Goal: Information Seeking & Learning: Learn about a topic

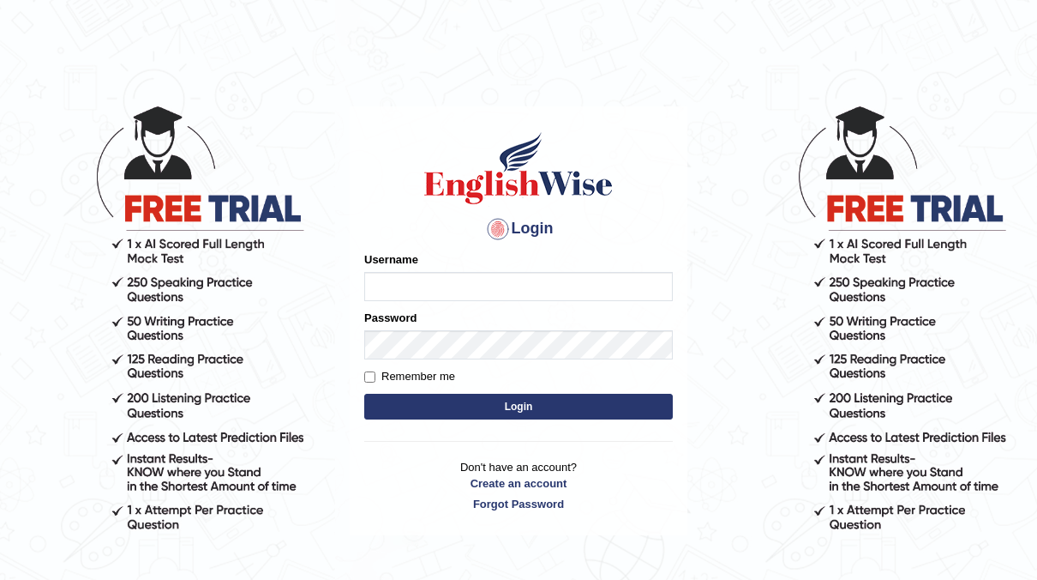
type input "neyam"
click at [508, 405] on button "Login" at bounding box center [518, 407] width 309 height 26
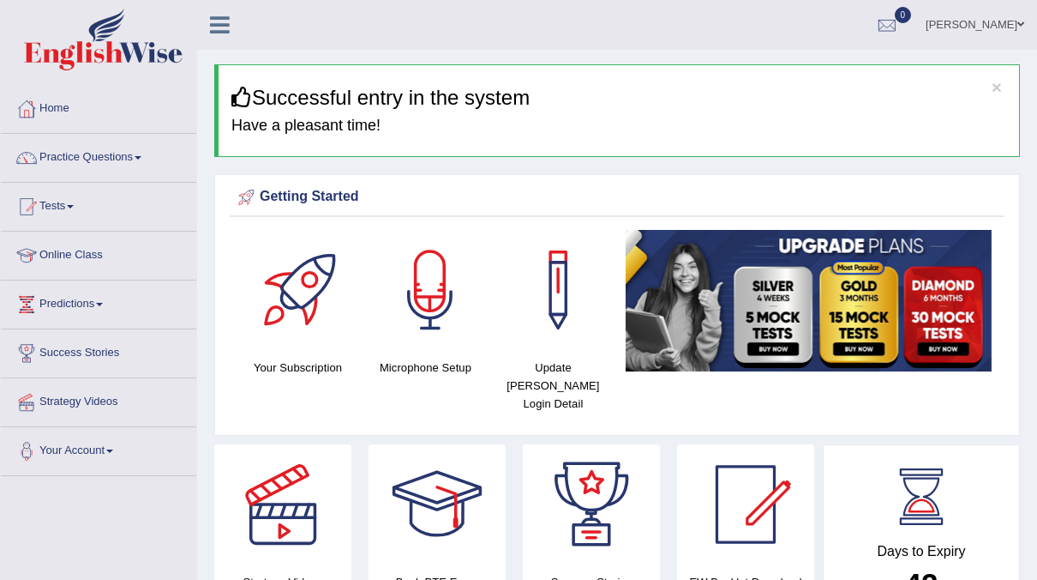
click at [47, 202] on link "Tests" at bounding box center [98, 204] width 195 height 43
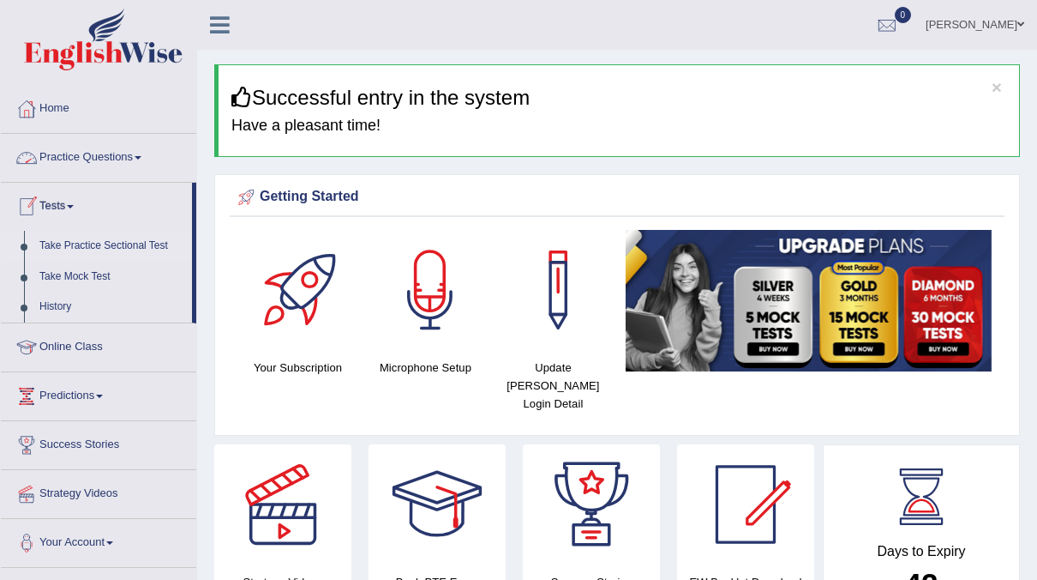
click at [100, 243] on link "Take Practice Sectional Test" at bounding box center [112, 246] width 160 height 31
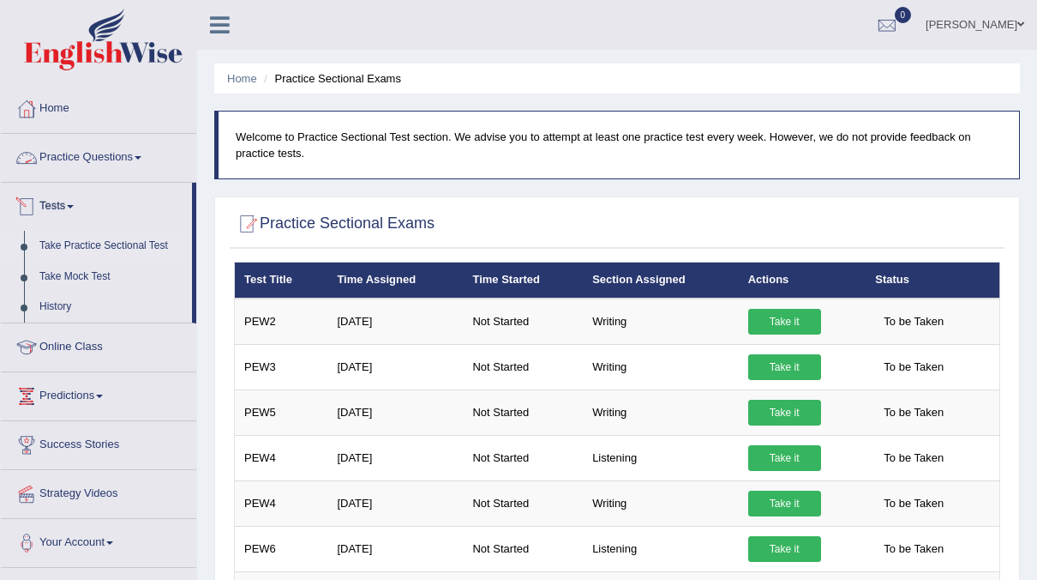
click at [97, 150] on link "Practice Questions" at bounding box center [98, 155] width 195 height 43
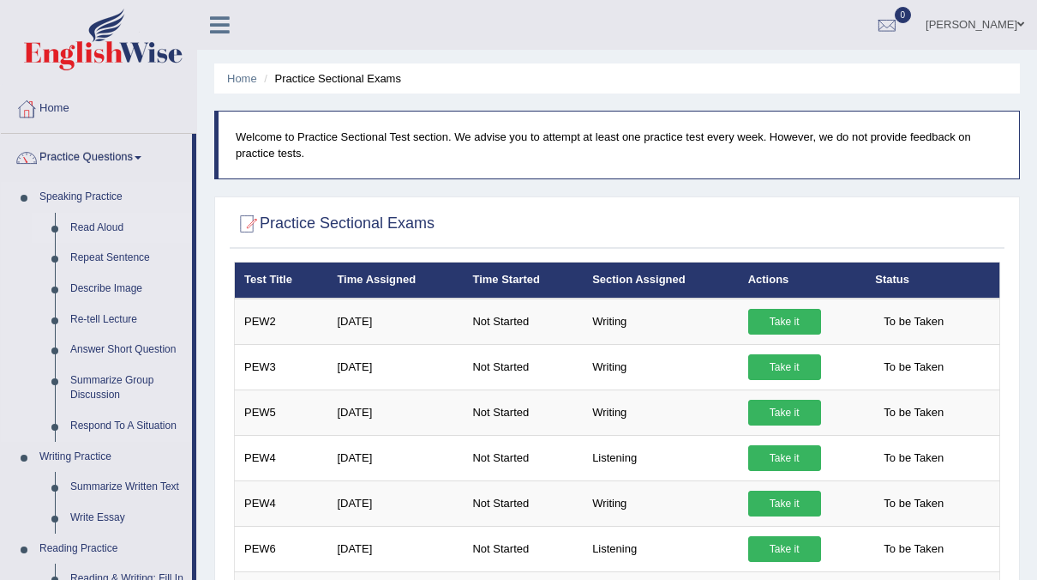
click at [87, 221] on link "Read Aloud" at bounding box center [127, 228] width 129 height 31
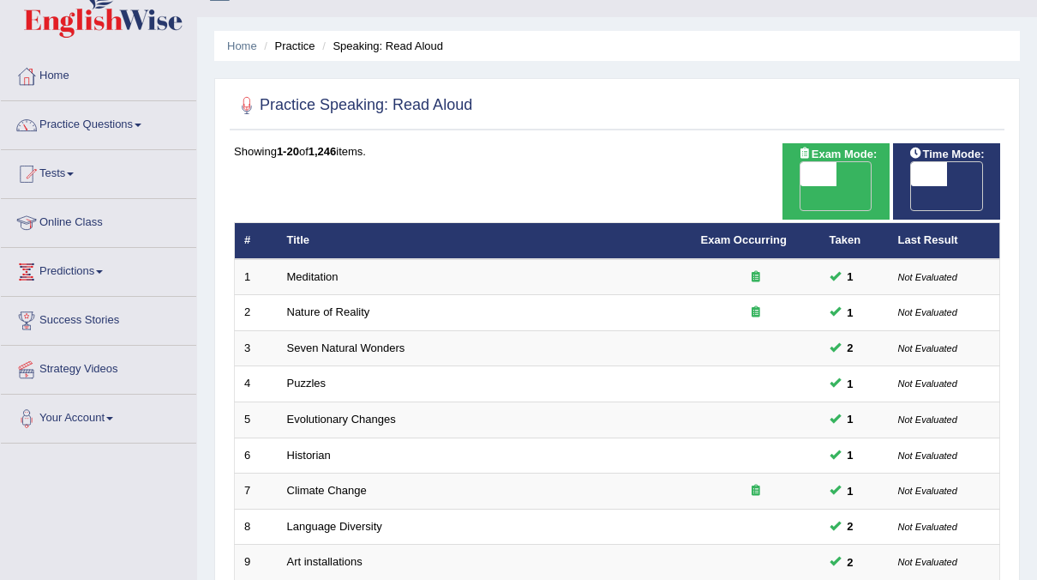
scroll to position [22, 0]
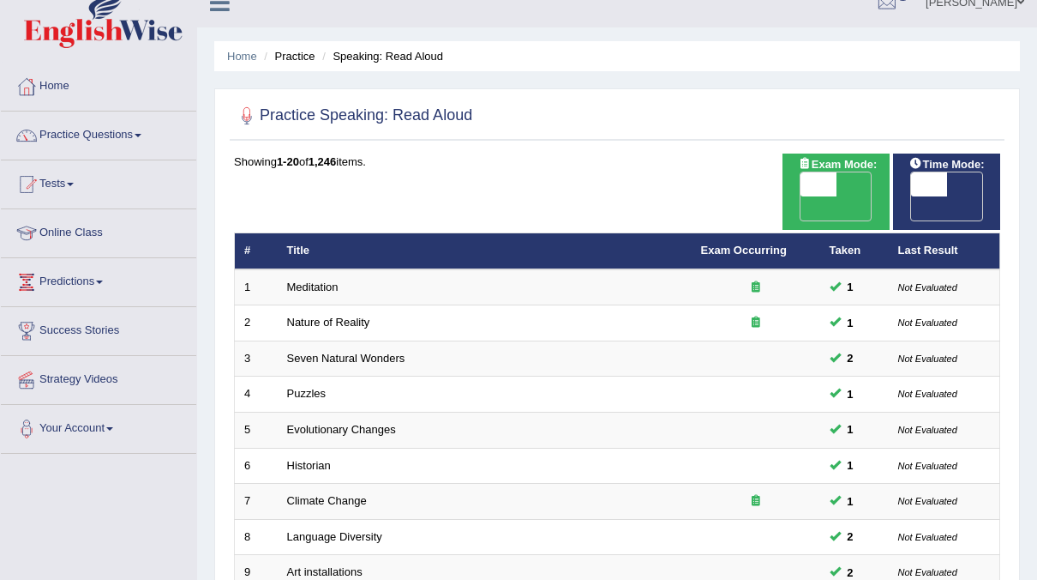
click at [802, 196] on span "OFF" at bounding box center [784, 208] width 36 height 24
checkbox input "true"
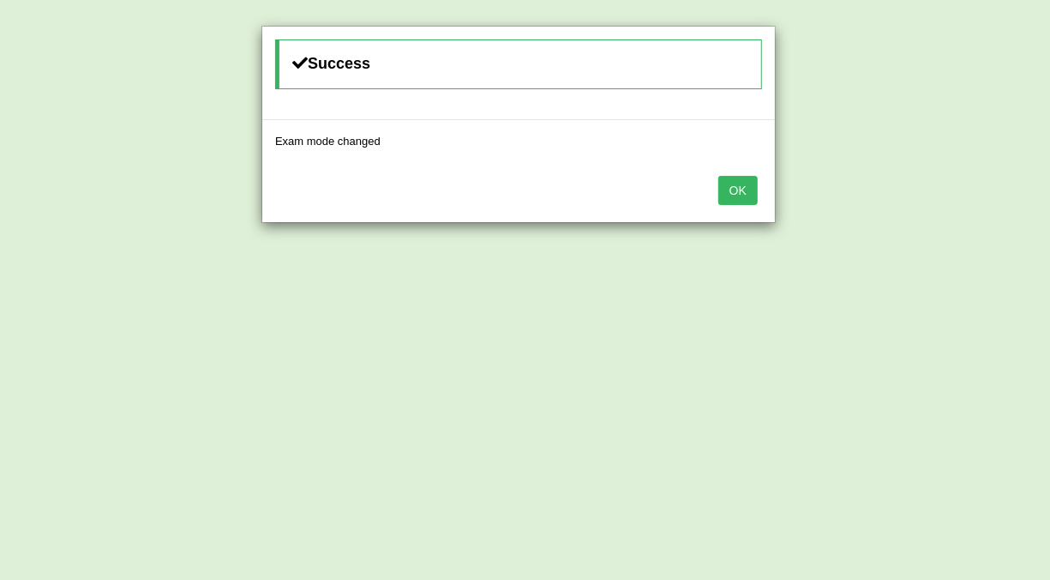
click at [742, 193] on button "OK" at bounding box center [737, 190] width 39 height 29
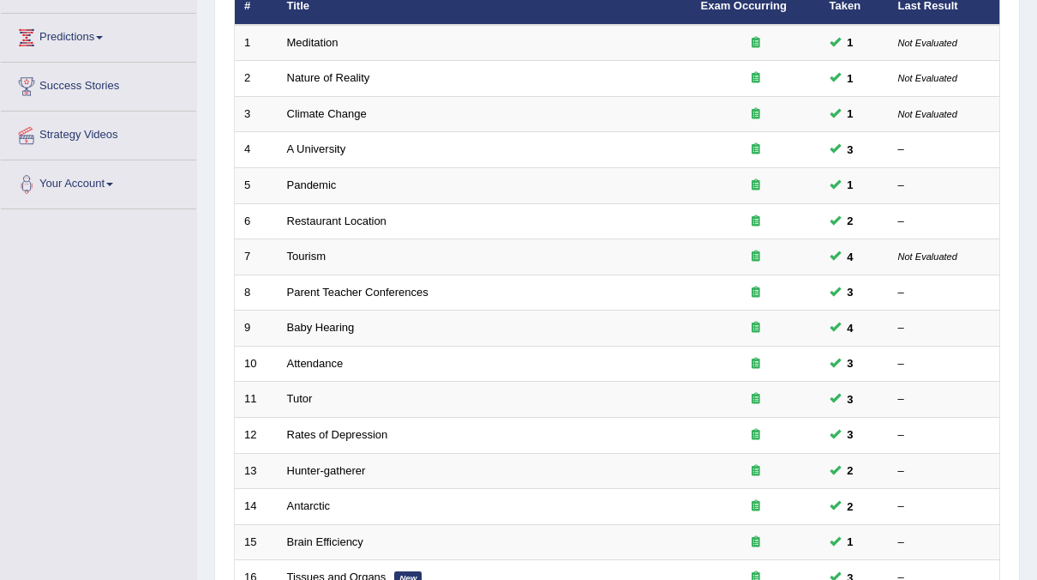
scroll to position [268, 0]
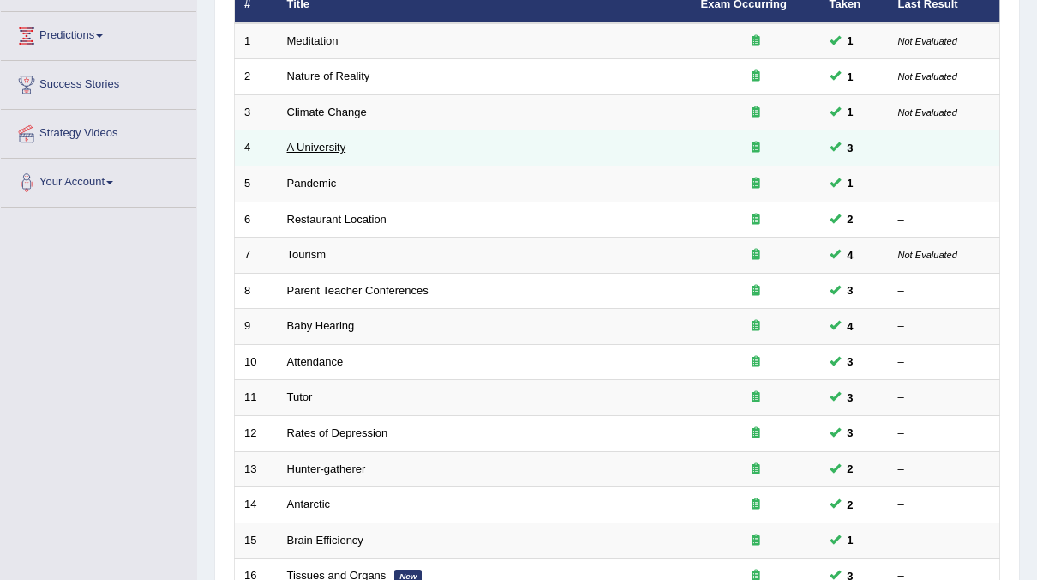
click at [305, 141] on link "A University" at bounding box center [316, 147] width 59 height 13
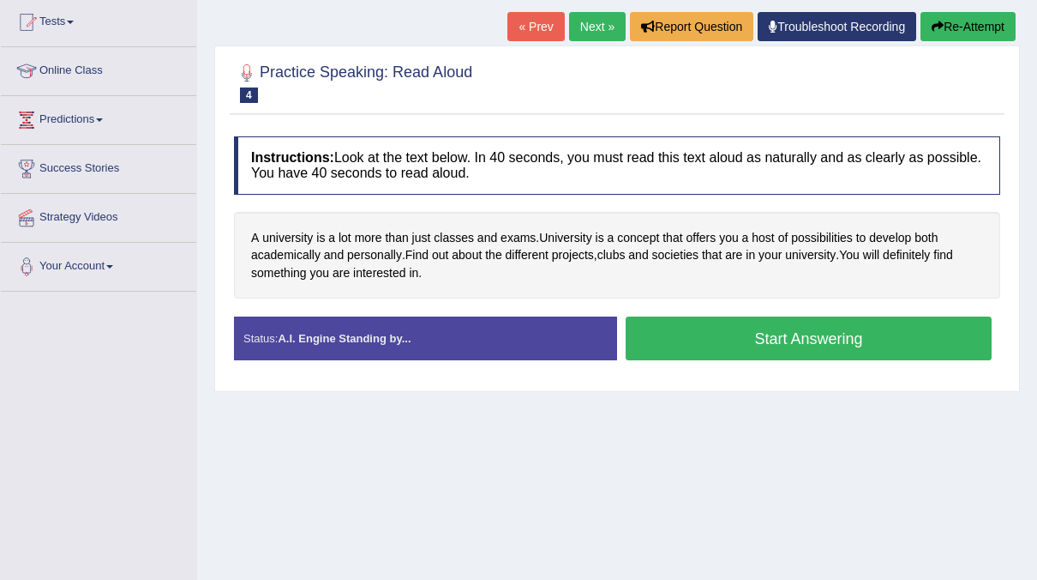
scroll to position [188, 0]
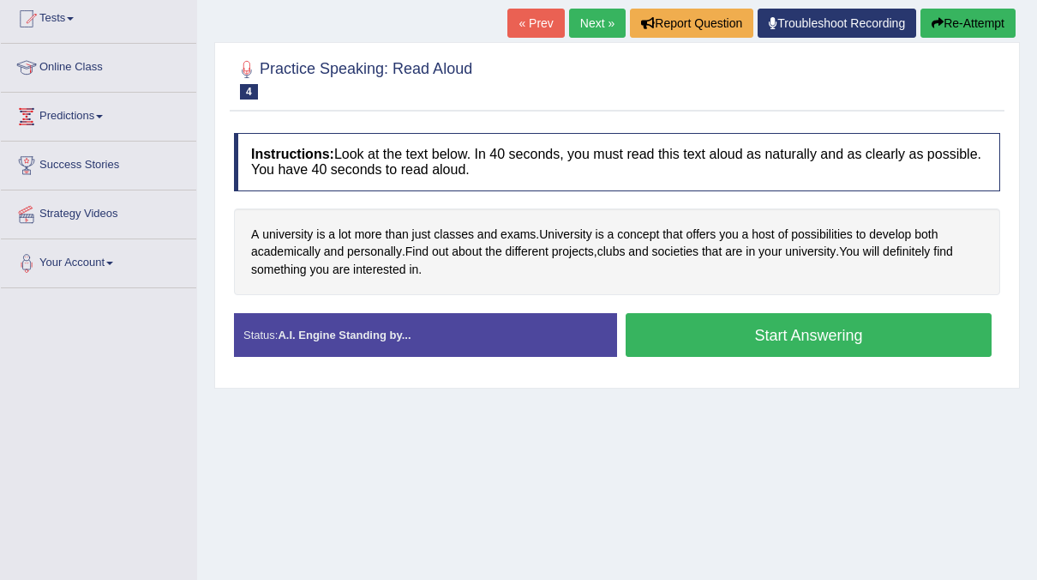
click at [691, 333] on button "Start Answering" at bounding box center [809, 335] width 366 height 44
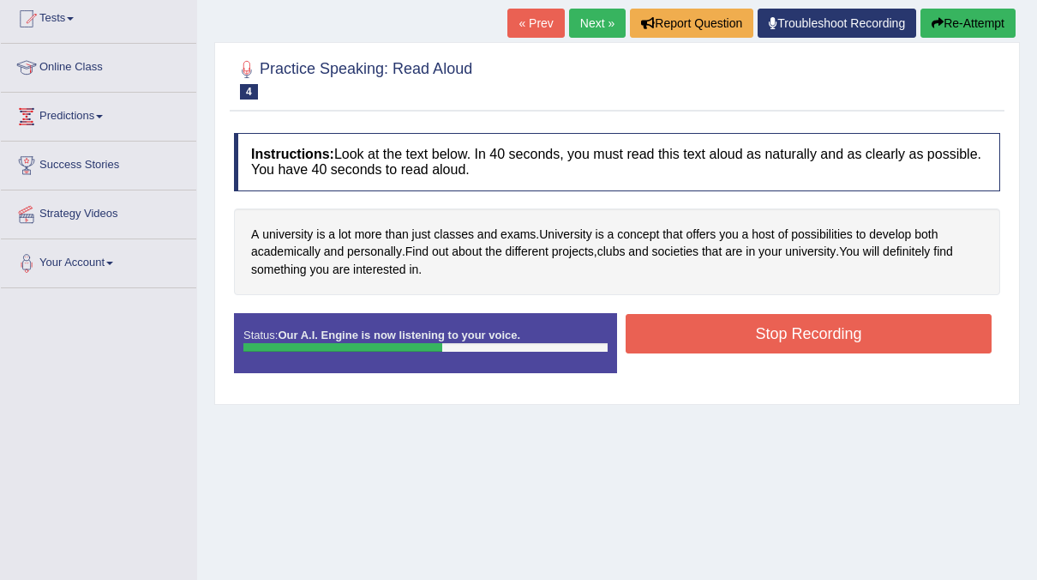
click at [690, 322] on button "Stop Recording" at bounding box center [809, 333] width 366 height 39
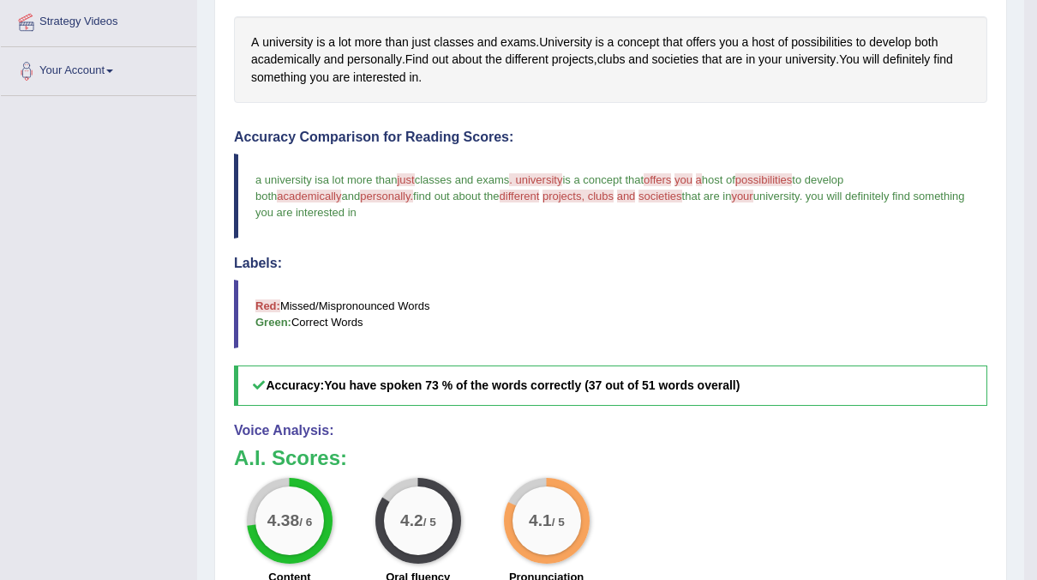
scroll to position [0, 0]
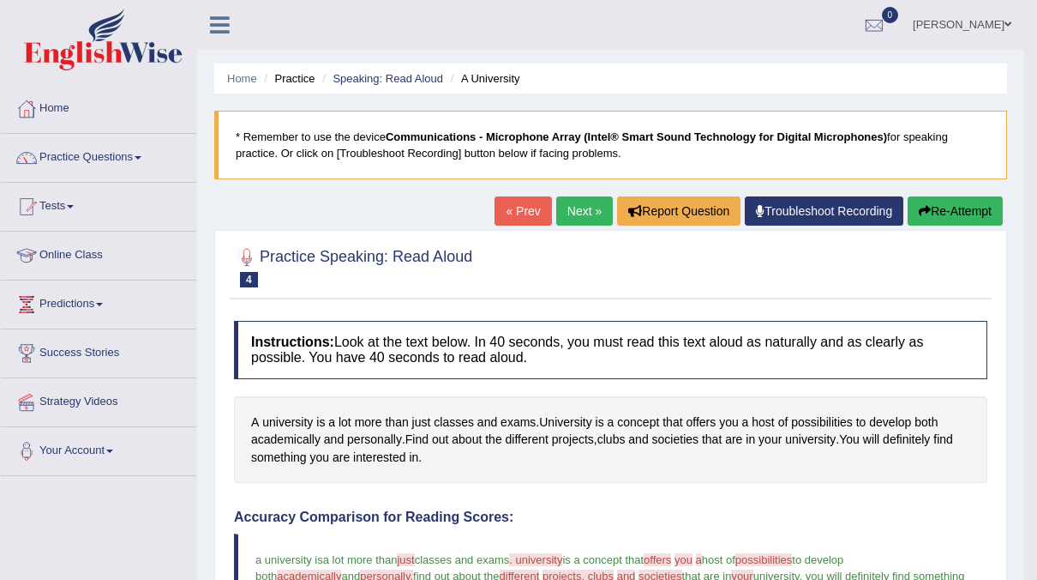
click at [587, 216] on link "Next »" at bounding box center [584, 210] width 57 height 29
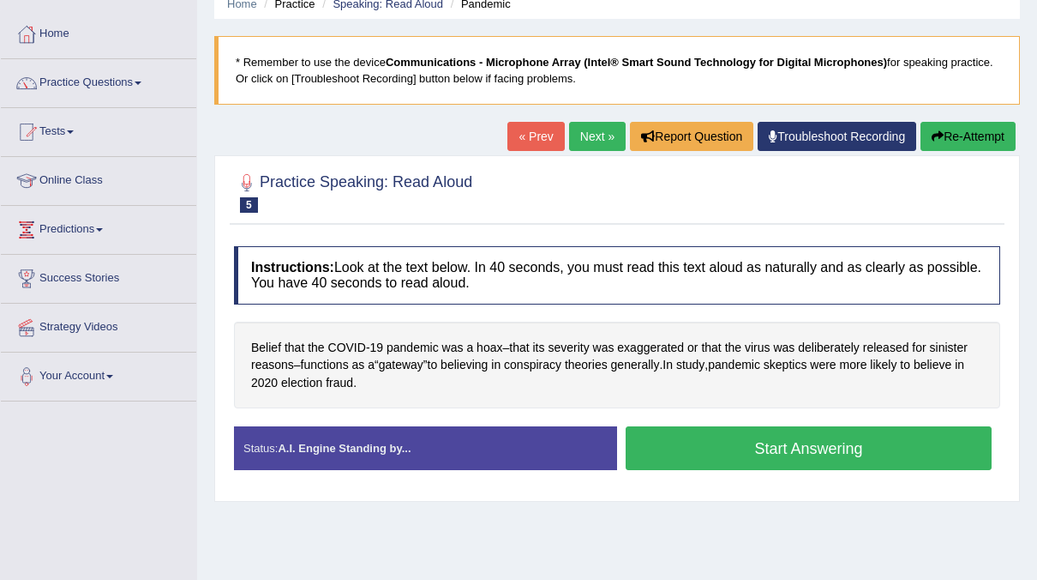
scroll to position [75, 0]
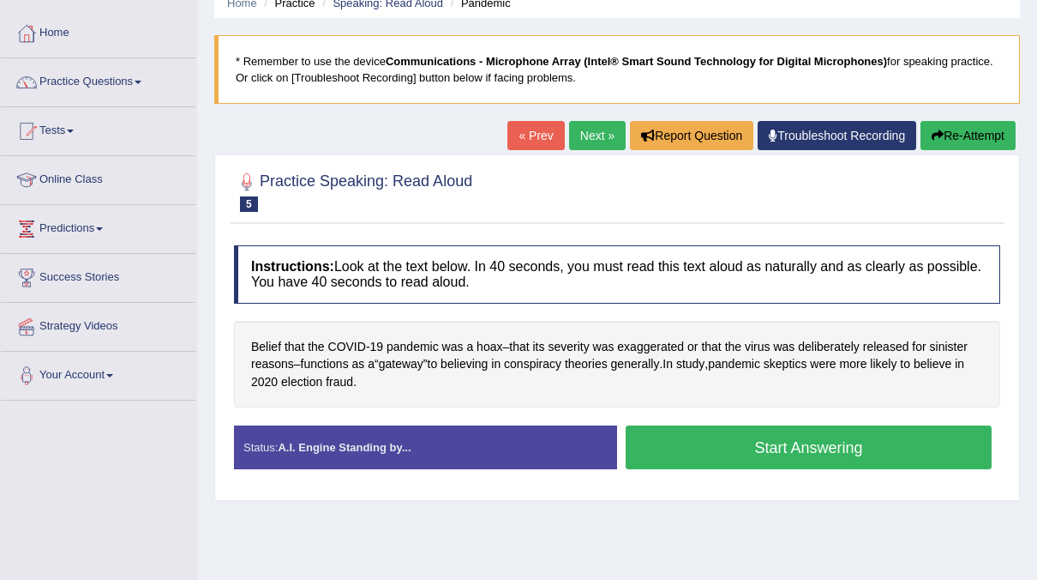
click at [735, 453] on button "Start Answering" at bounding box center [809, 447] width 366 height 44
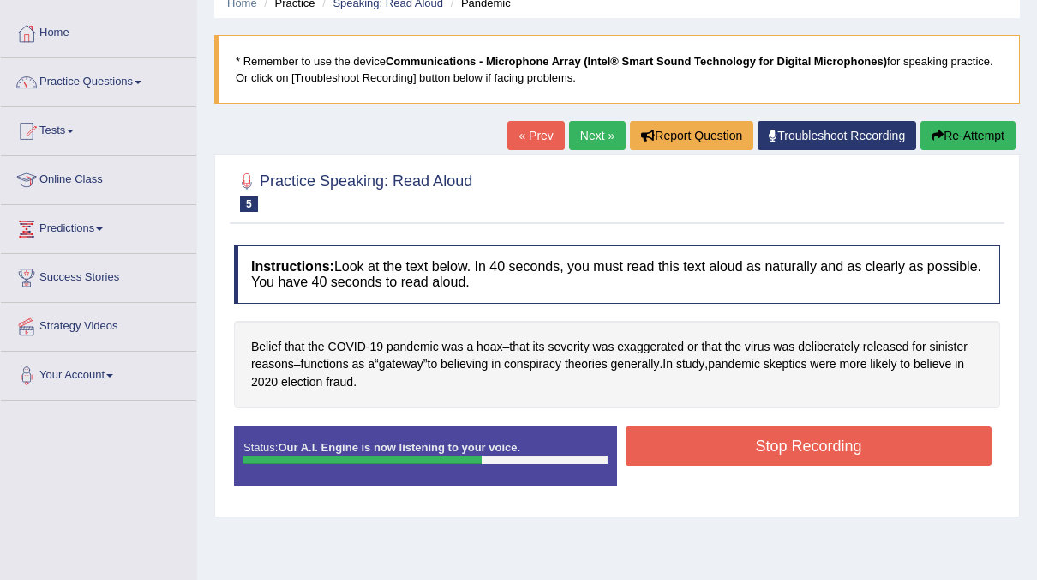
click at [715, 436] on button "Stop Recording" at bounding box center [809, 445] width 366 height 39
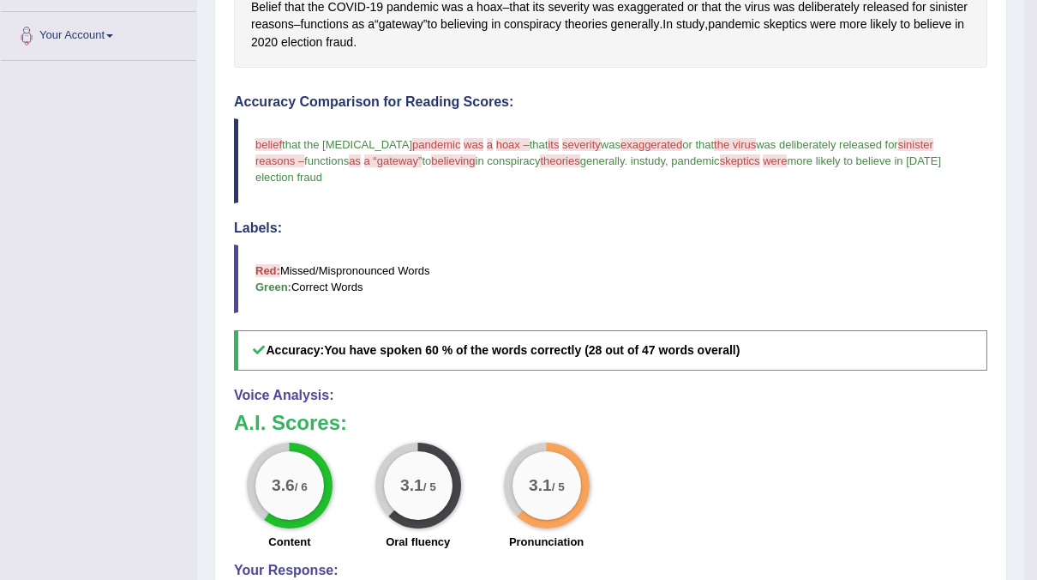
scroll to position [0, 0]
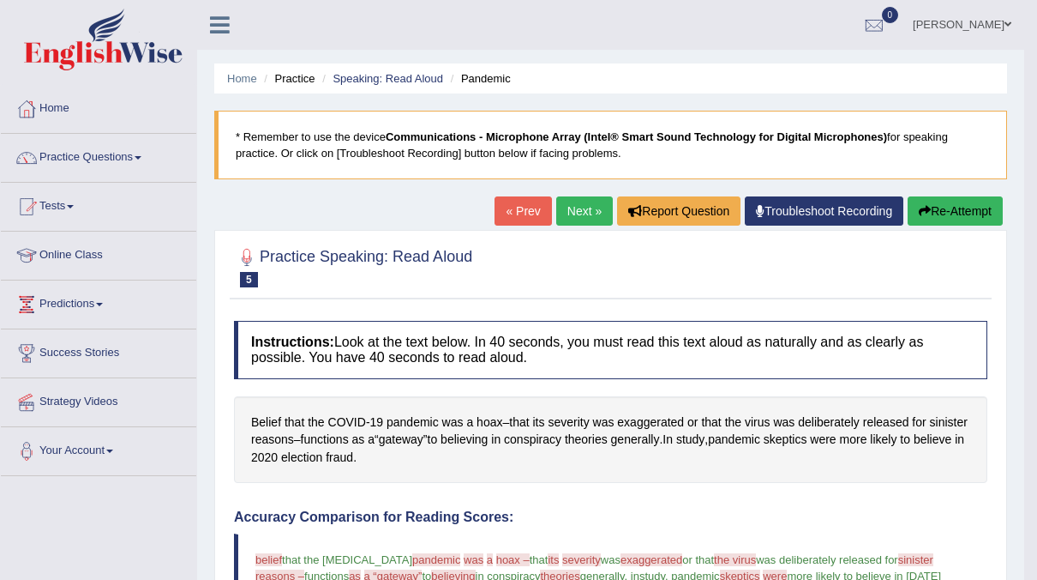
click at [592, 216] on link "Next »" at bounding box center [584, 210] width 57 height 29
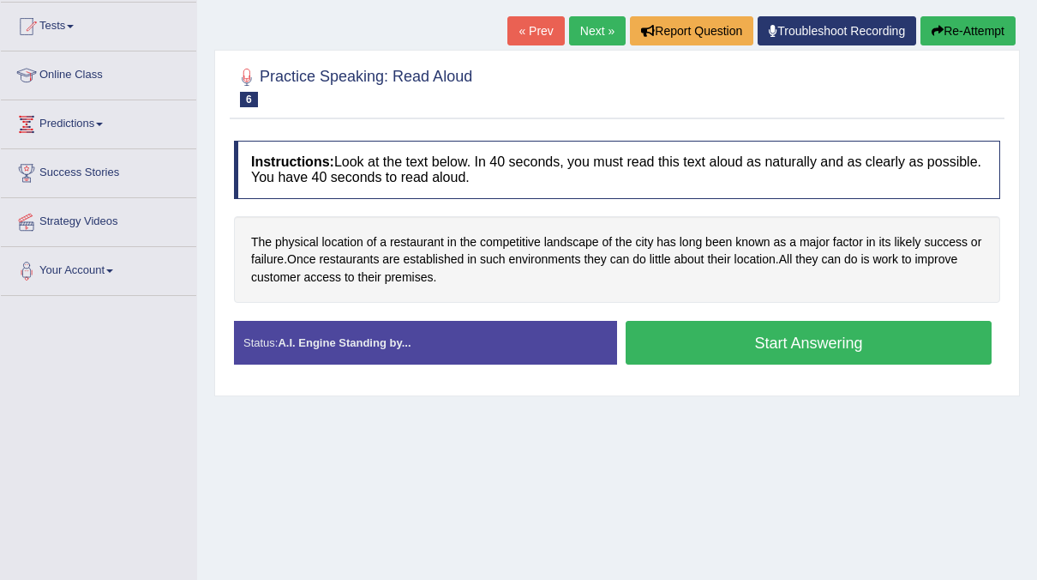
click at [652, 342] on button "Start Answering" at bounding box center [809, 343] width 366 height 44
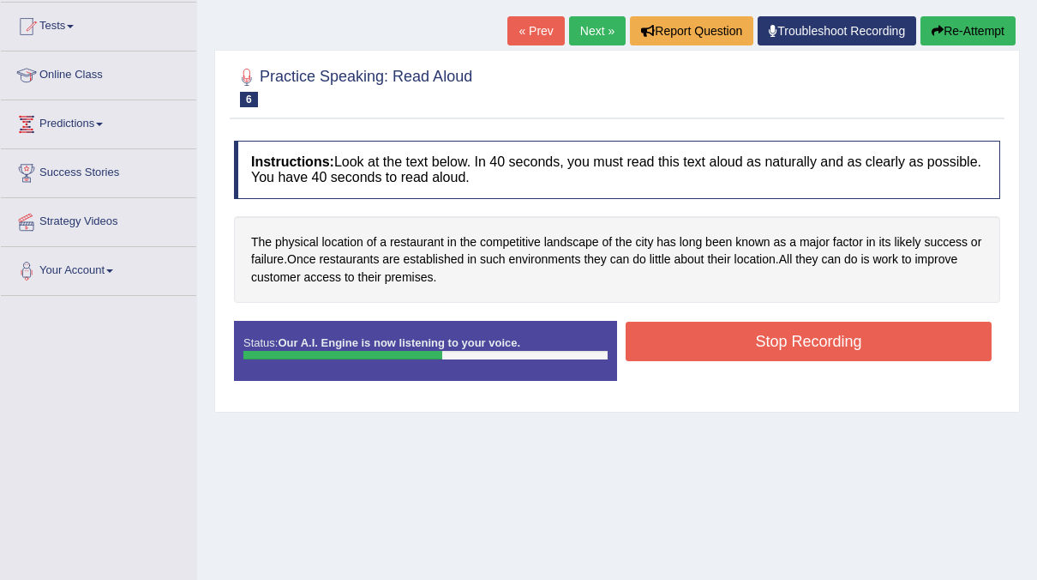
click at [905, 345] on button "Stop Recording" at bounding box center [809, 340] width 366 height 39
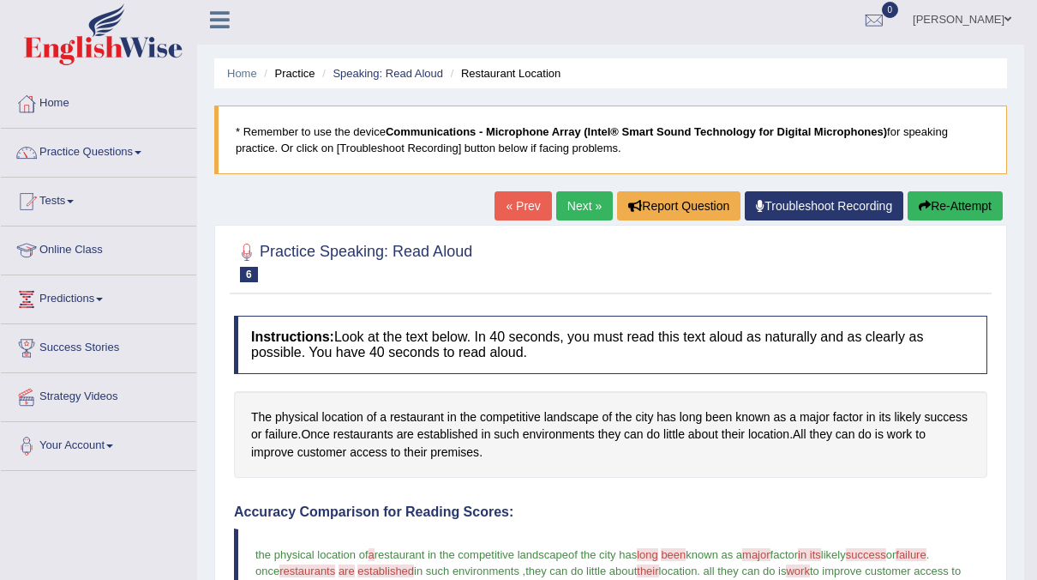
scroll to position [4, 0]
click at [57, 199] on link "Tests" at bounding box center [98, 199] width 195 height 43
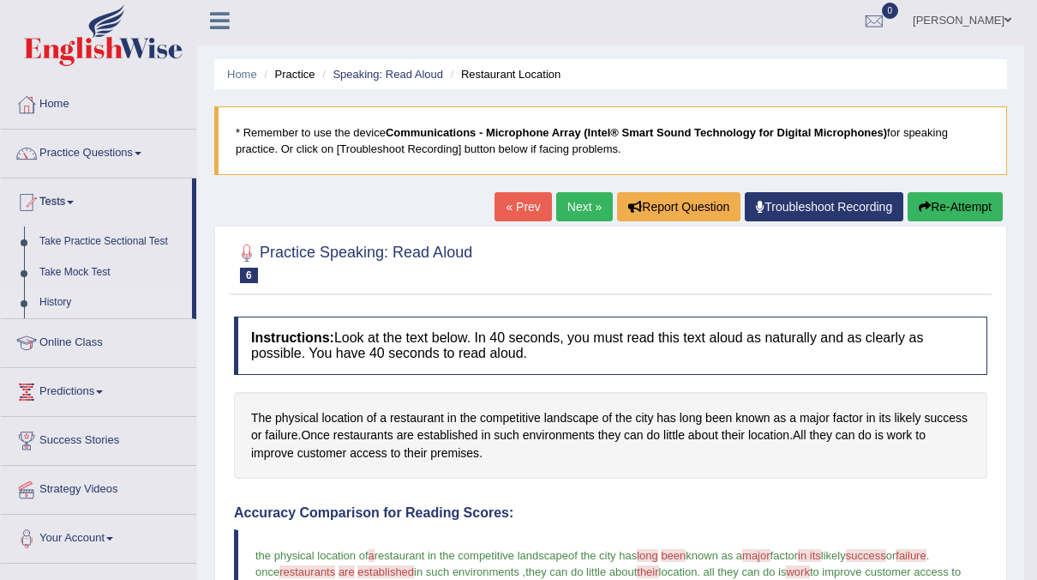
click at [35, 293] on link "History" at bounding box center [112, 302] width 160 height 31
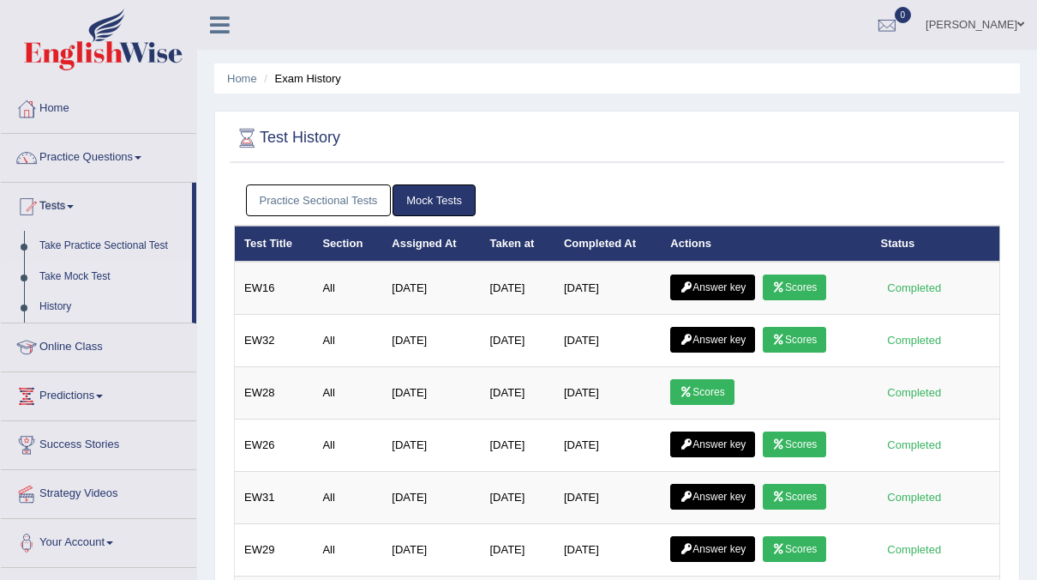
click at [69, 276] on link "Take Mock Test" at bounding box center [112, 276] width 160 height 31
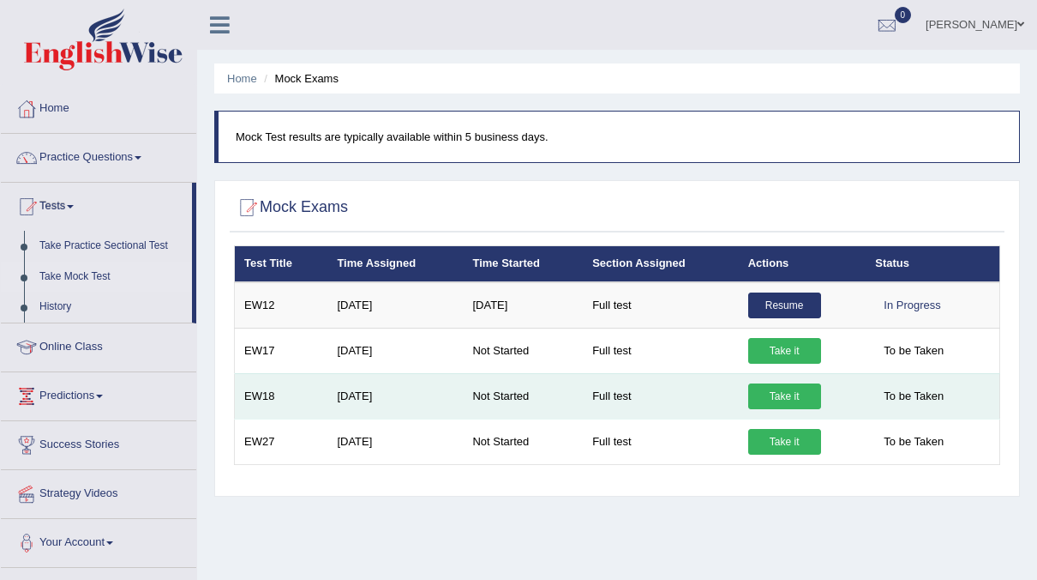
click at [757, 389] on link "Take it" at bounding box center [784, 396] width 73 height 26
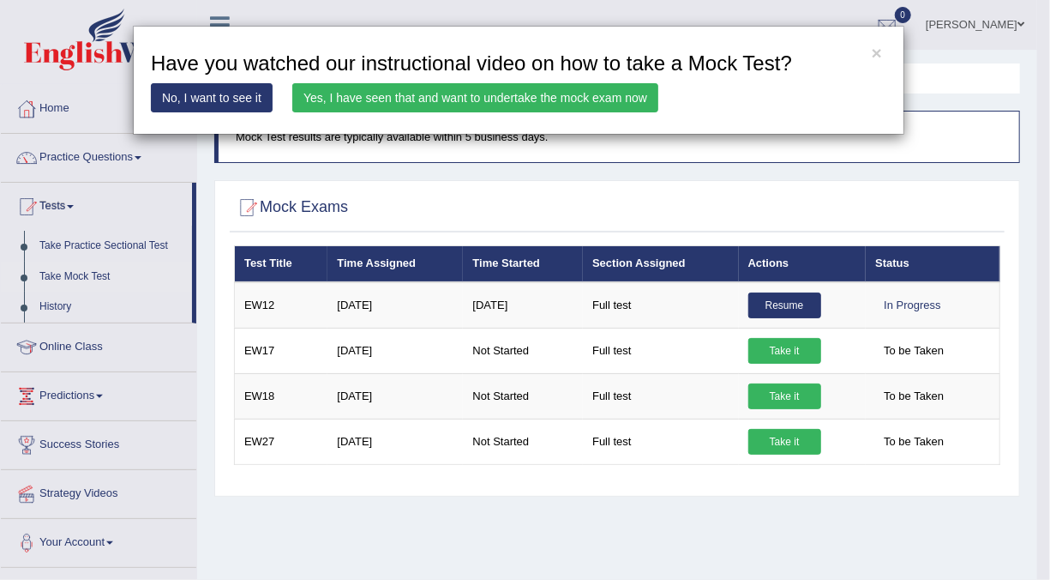
click at [523, 97] on link "Yes, I have seen that and want to undertake the mock exam now" at bounding box center [475, 97] width 366 height 29
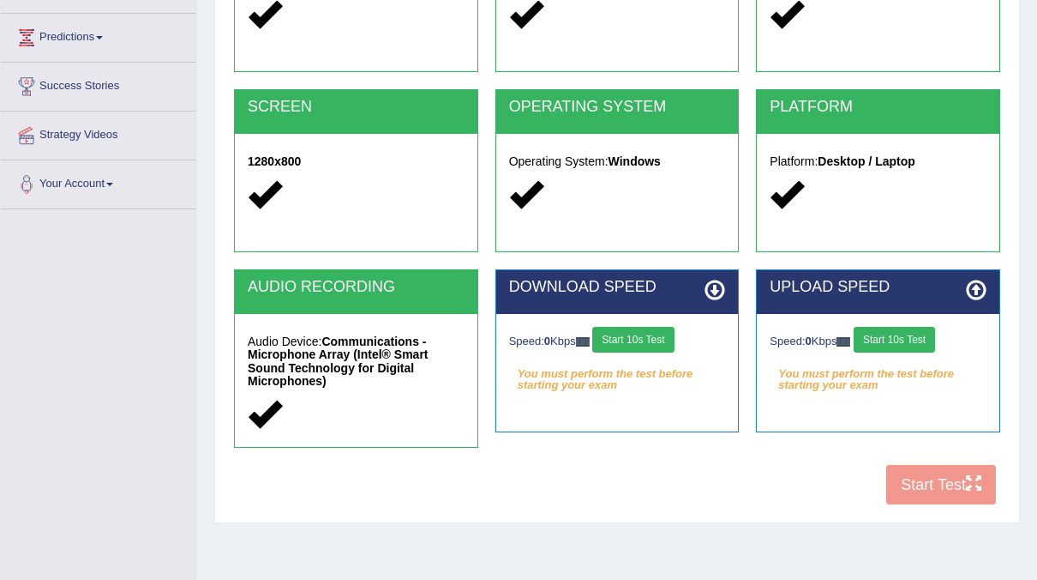
scroll to position [273, 0]
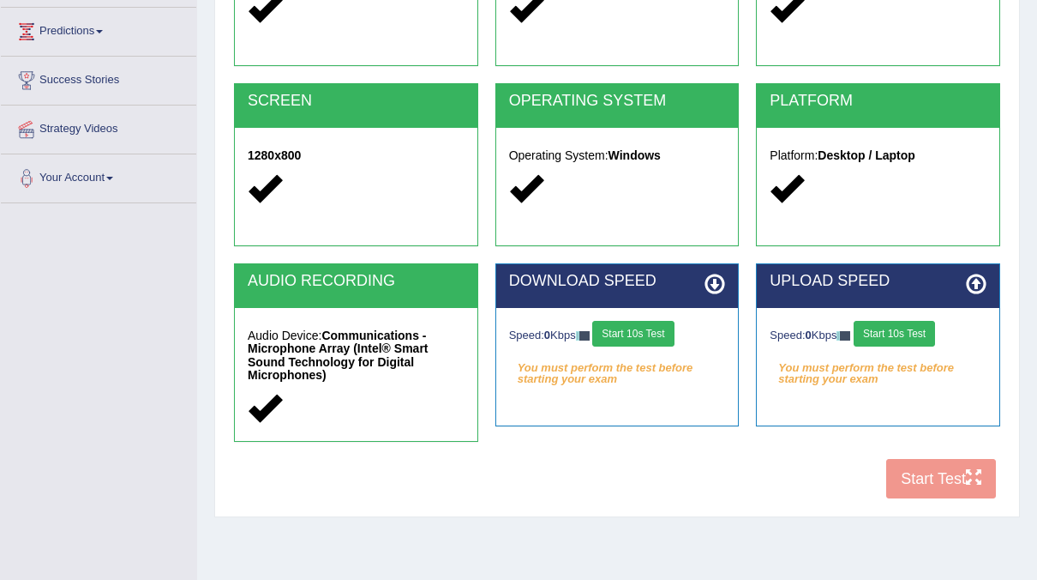
click at [608, 335] on button "Start 10s Test" at bounding box center [632, 334] width 81 height 26
click at [892, 339] on button "Start 10s Test" at bounding box center [894, 334] width 81 height 26
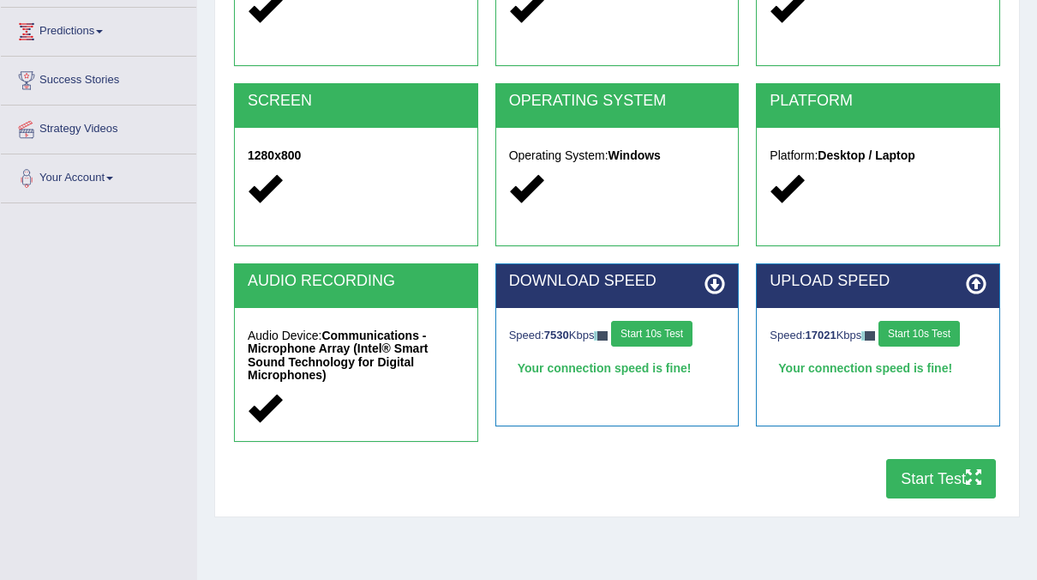
click at [944, 463] on button "Start Test" at bounding box center [941, 478] width 110 height 39
